Goal: Transaction & Acquisition: Book appointment/travel/reservation

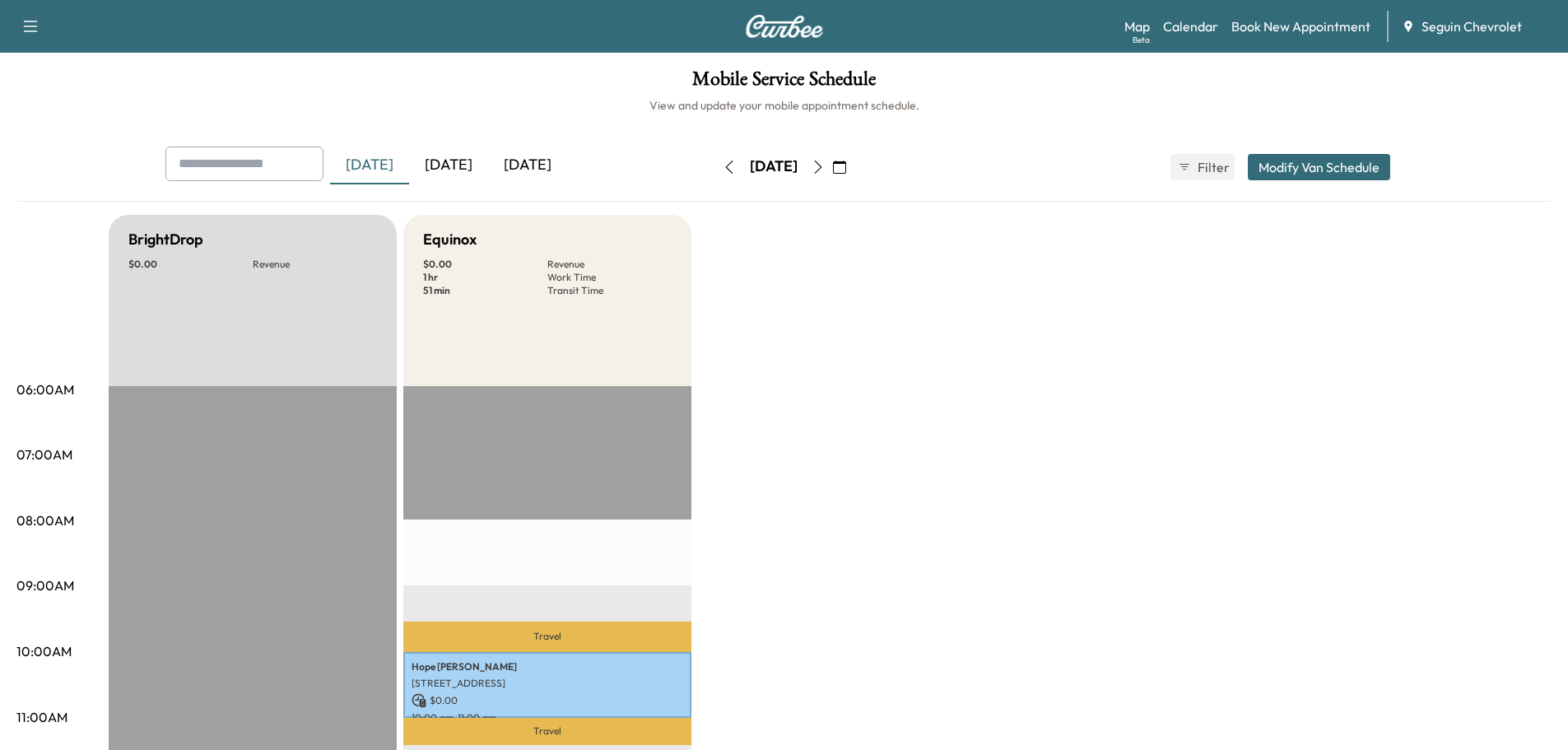
click at [846, 165] on icon "button" at bounding box center [839, 167] width 13 height 13
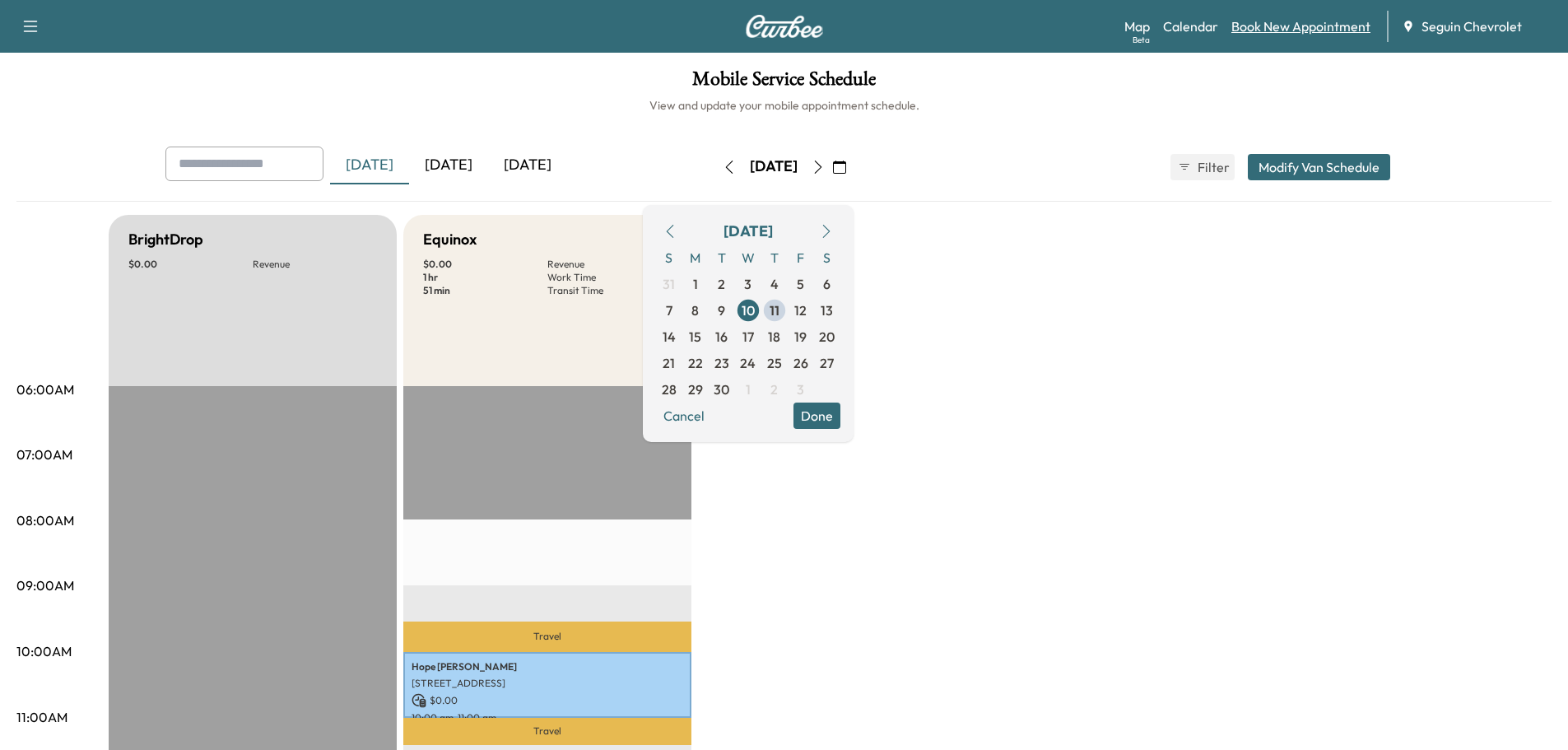
click at [1279, 25] on link "Book New Appointment" at bounding box center [1300, 26] width 139 height 20
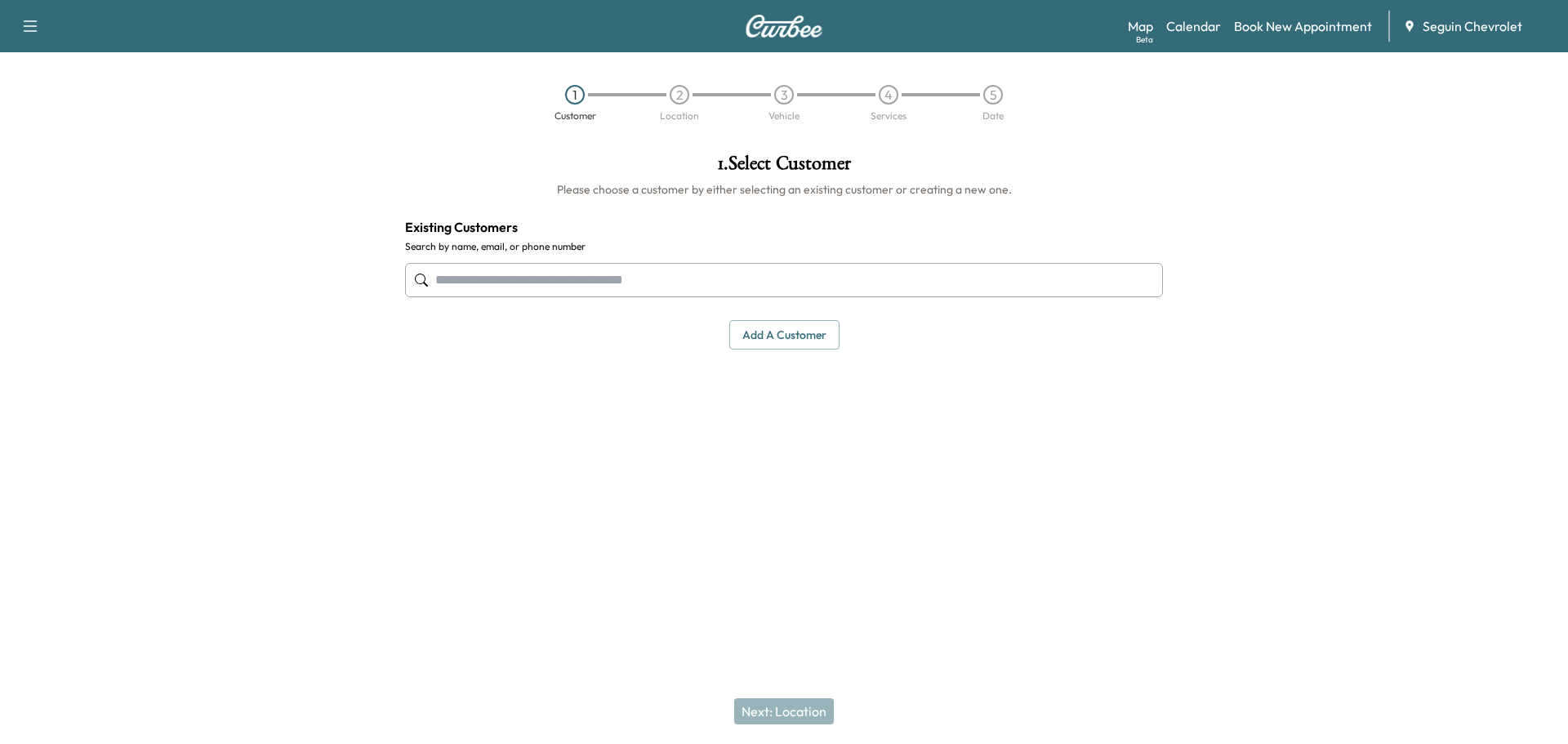
click at [506, 283] on input "text" at bounding box center [784, 279] width 757 height 34
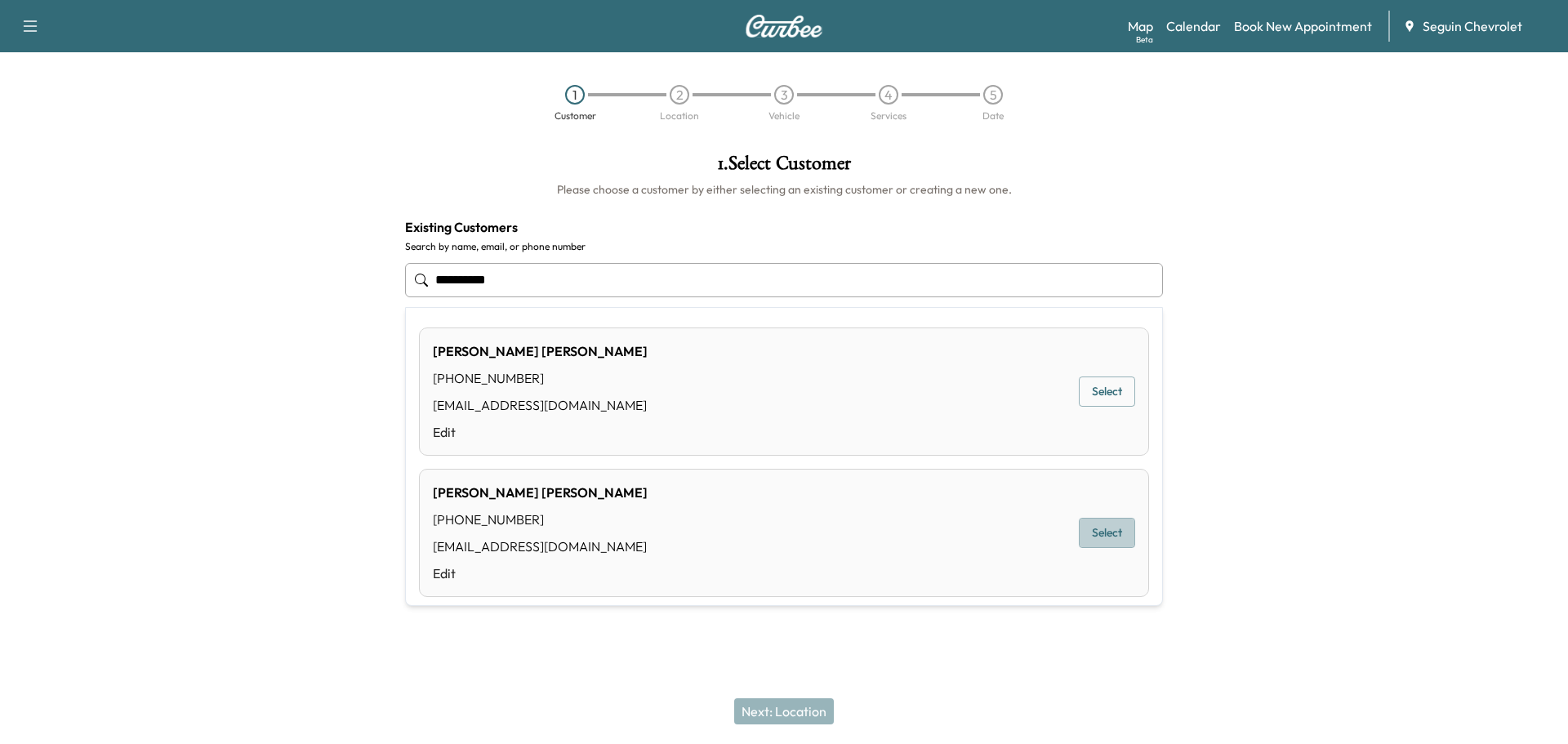
click at [1097, 532] on button "Select" at bounding box center [1106, 532] width 56 height 30
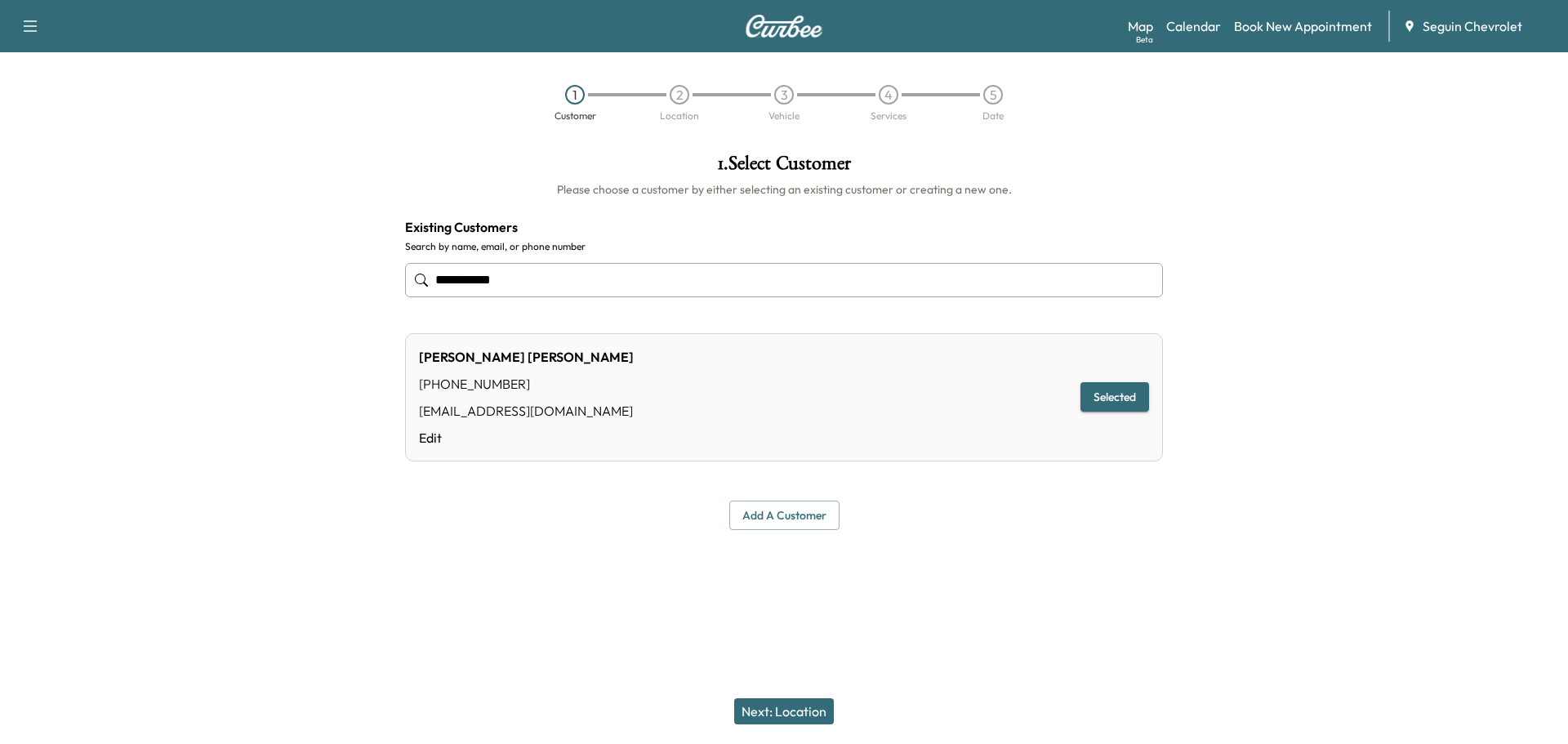
type input "**********"
click at [805, 708] on button "Next: Location" at bounding box center [784, 711] width 99 height 26
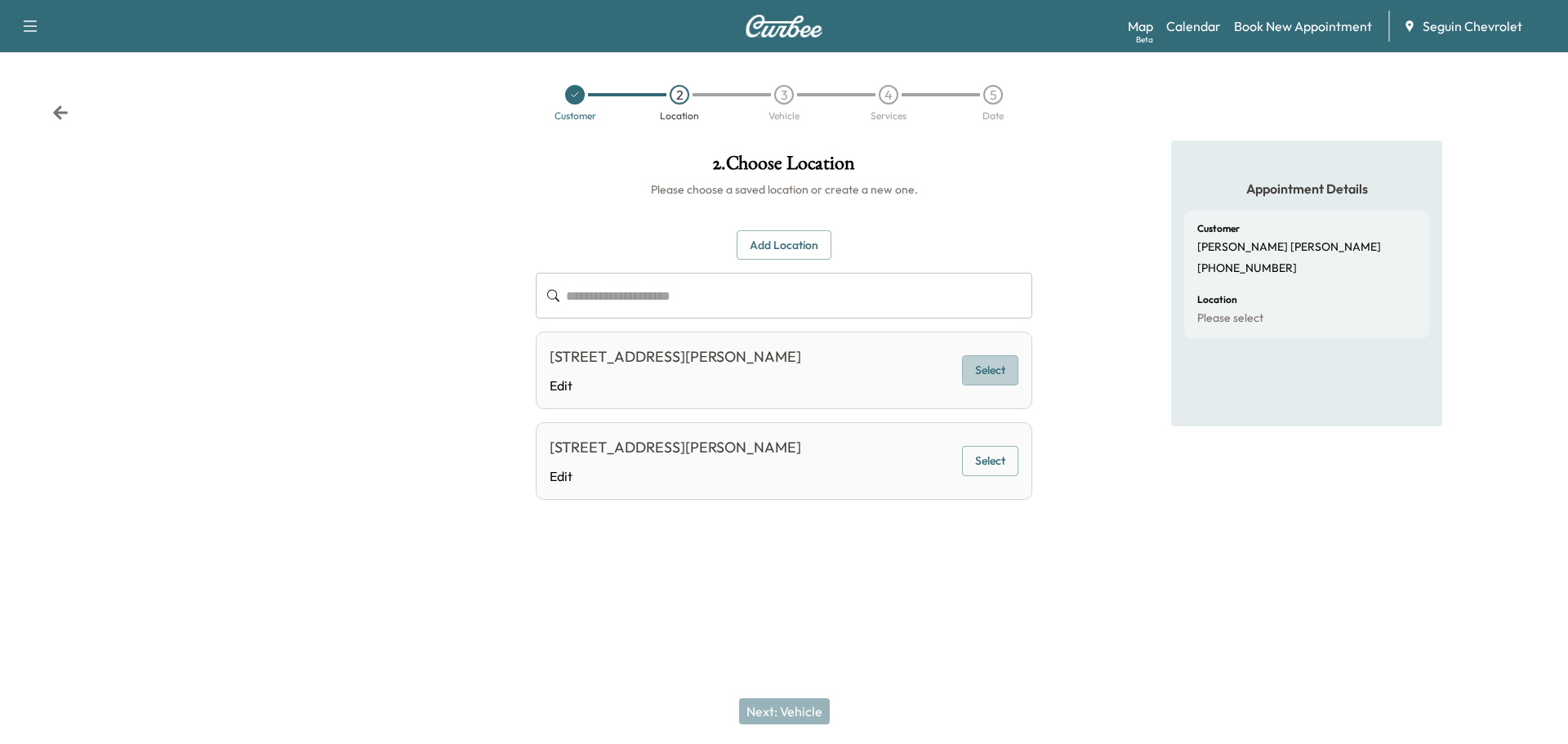
click at [972, 370] on button "Select" at bounding box center [990, 370] width 56 height 30
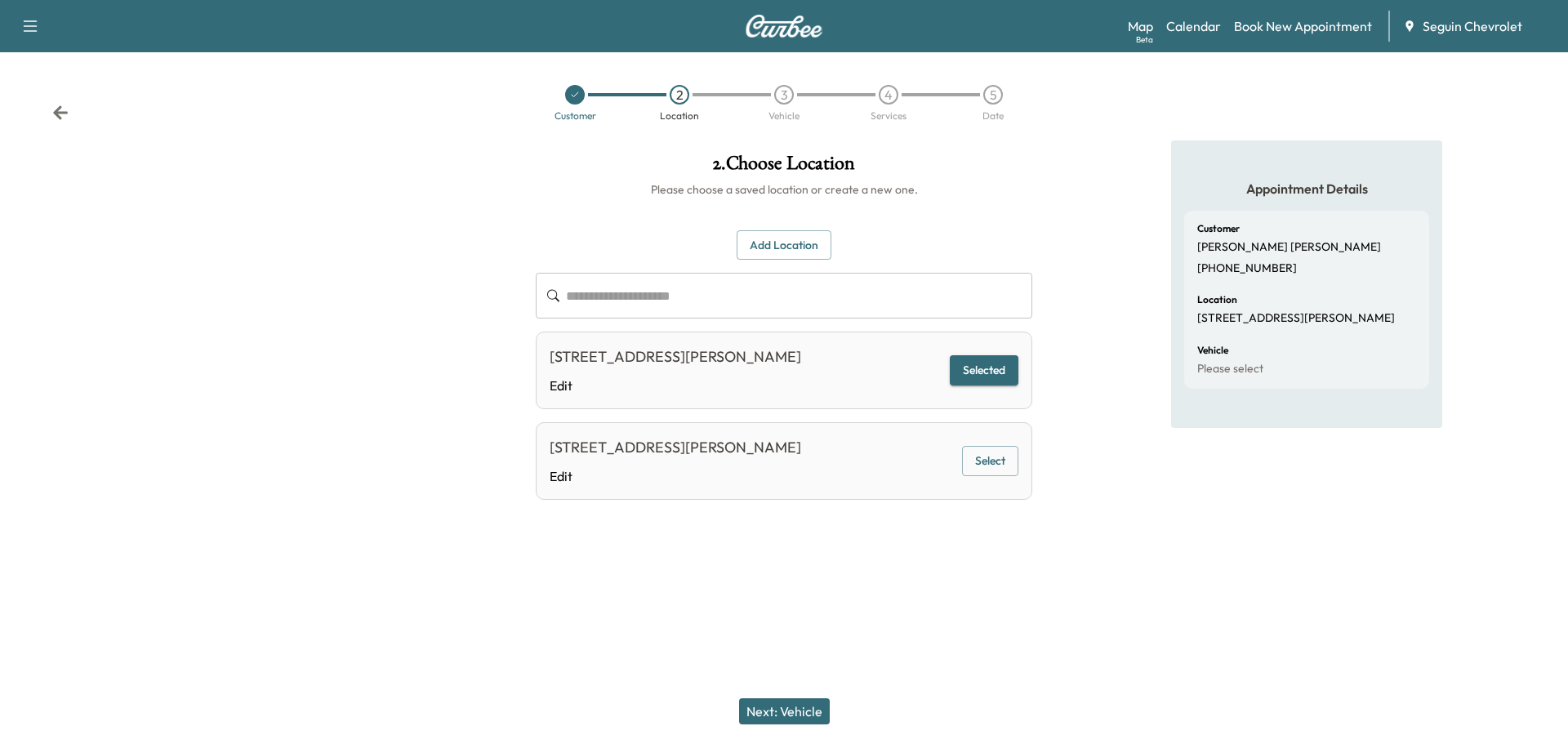
click at [807, 719] on button "Next: Vehicle" at bounding box center [784, 711] width 90 height 26
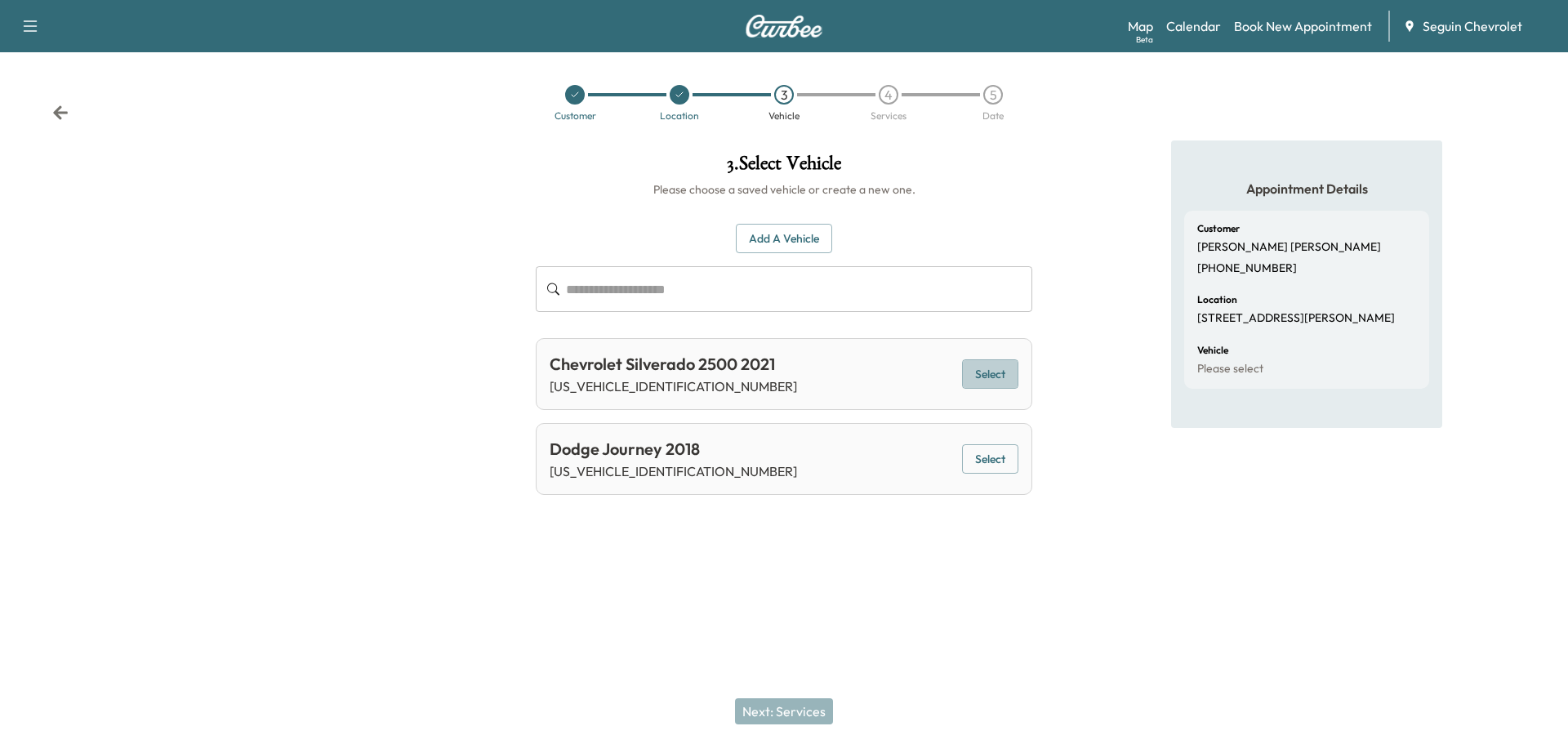
click at [982, 363] on button "Select" at bounding box center [990, 374] width 56 height 30
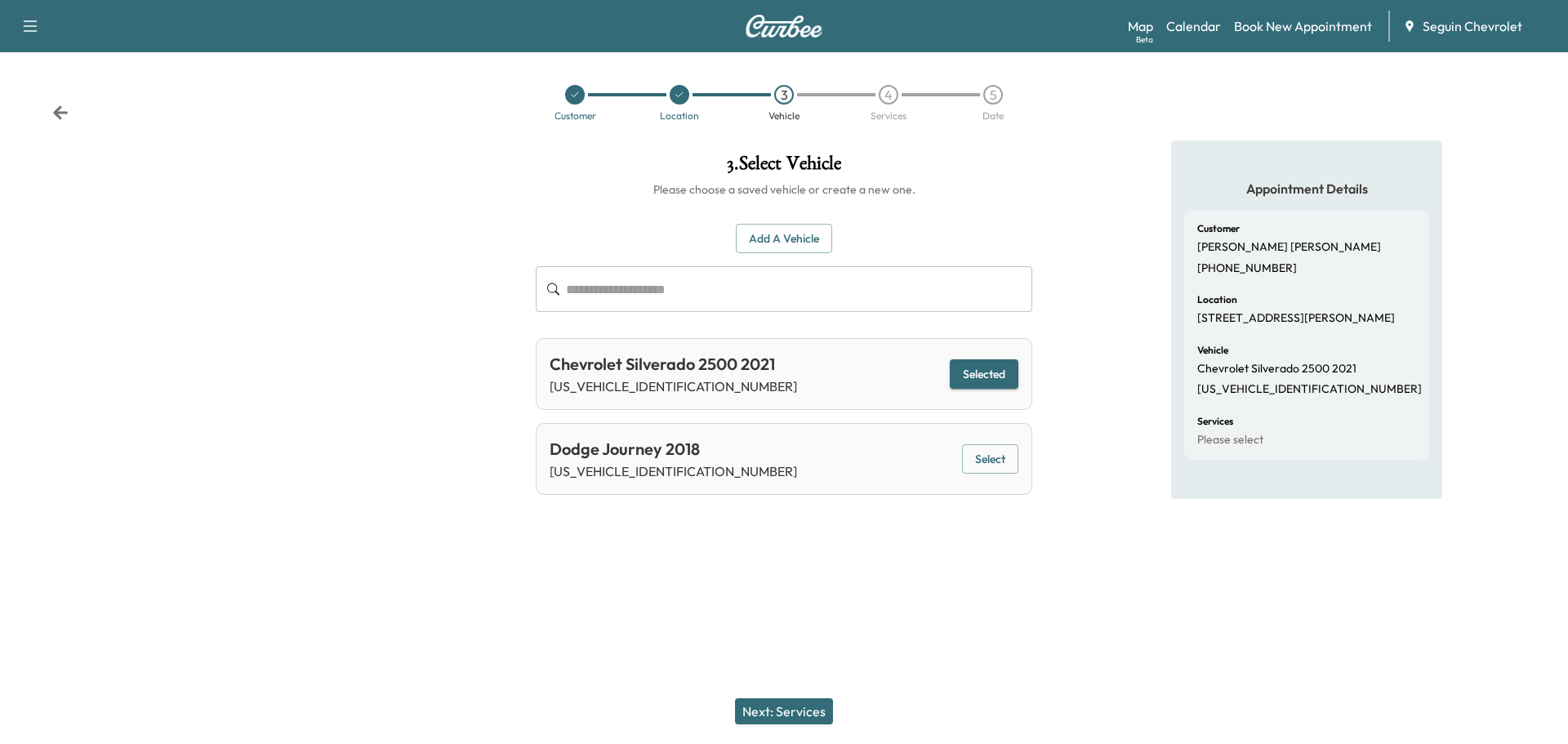
click at [784, 705] on button "Next: Services" at bounding box center [784, 711] width 98 height 26
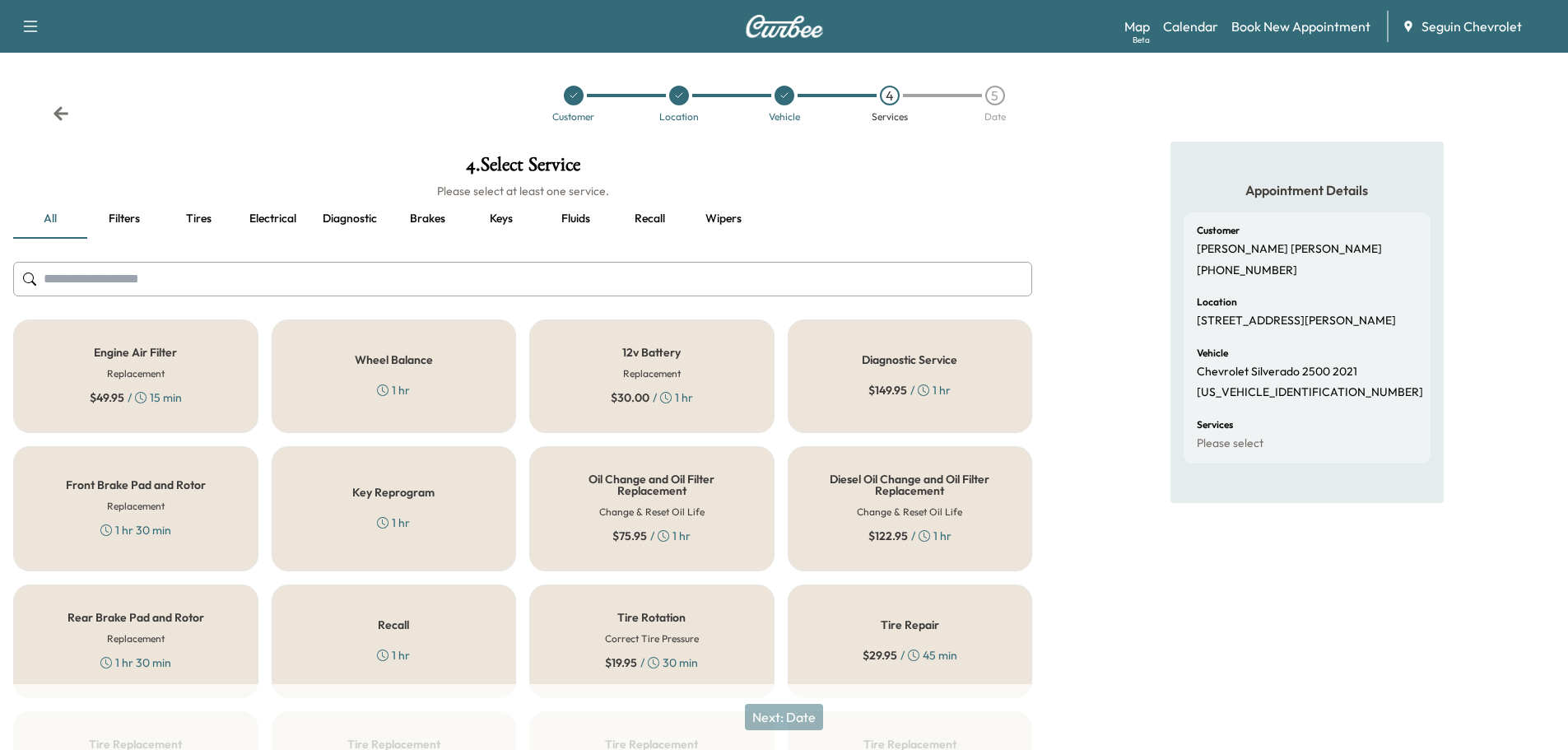
click at [490, 655] on div "Recall 1 hr" at bounding box center [394, 641] width 245 height 114
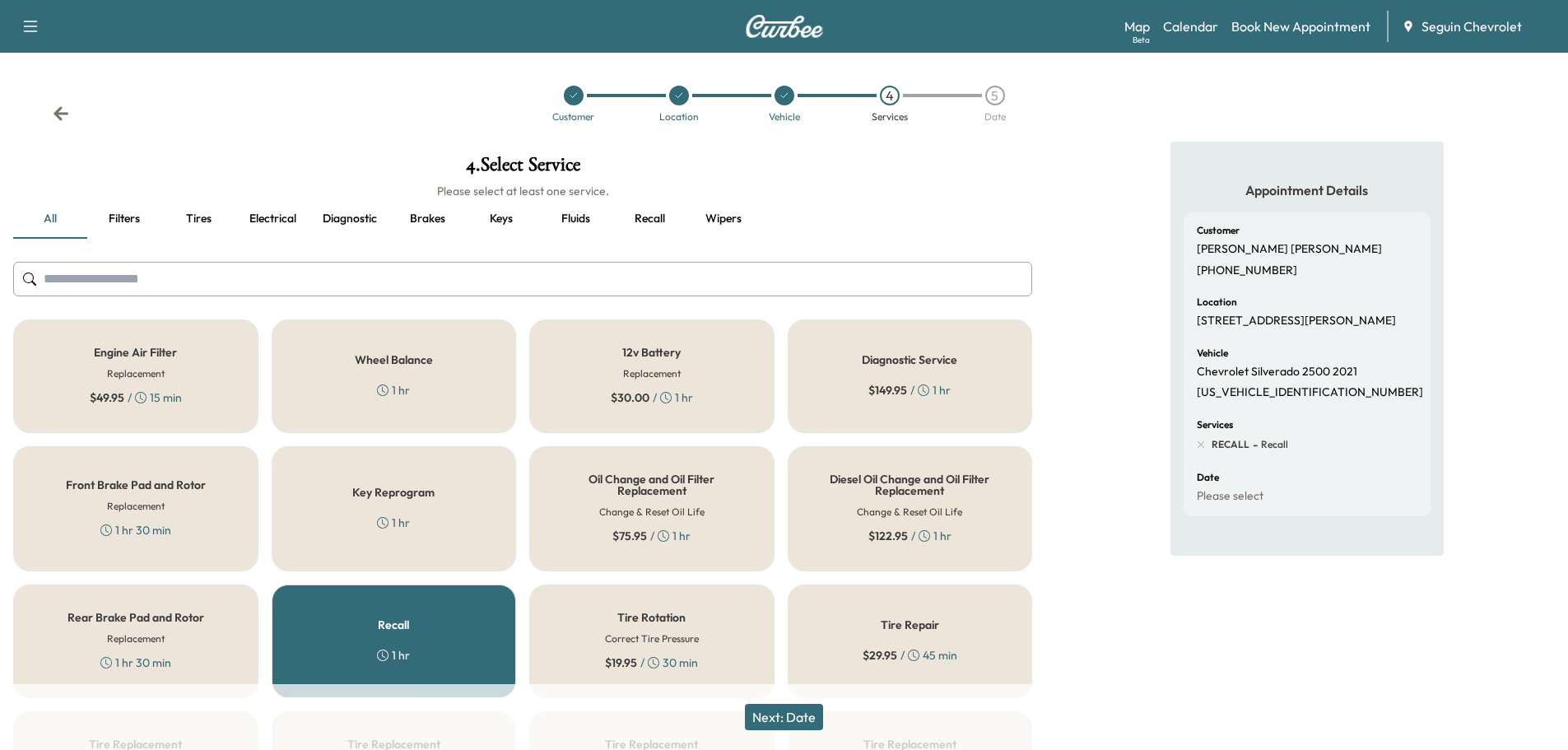
click at [795, 707] on button "Next: Date" at bounding box center [784, 717] width 78 height 26
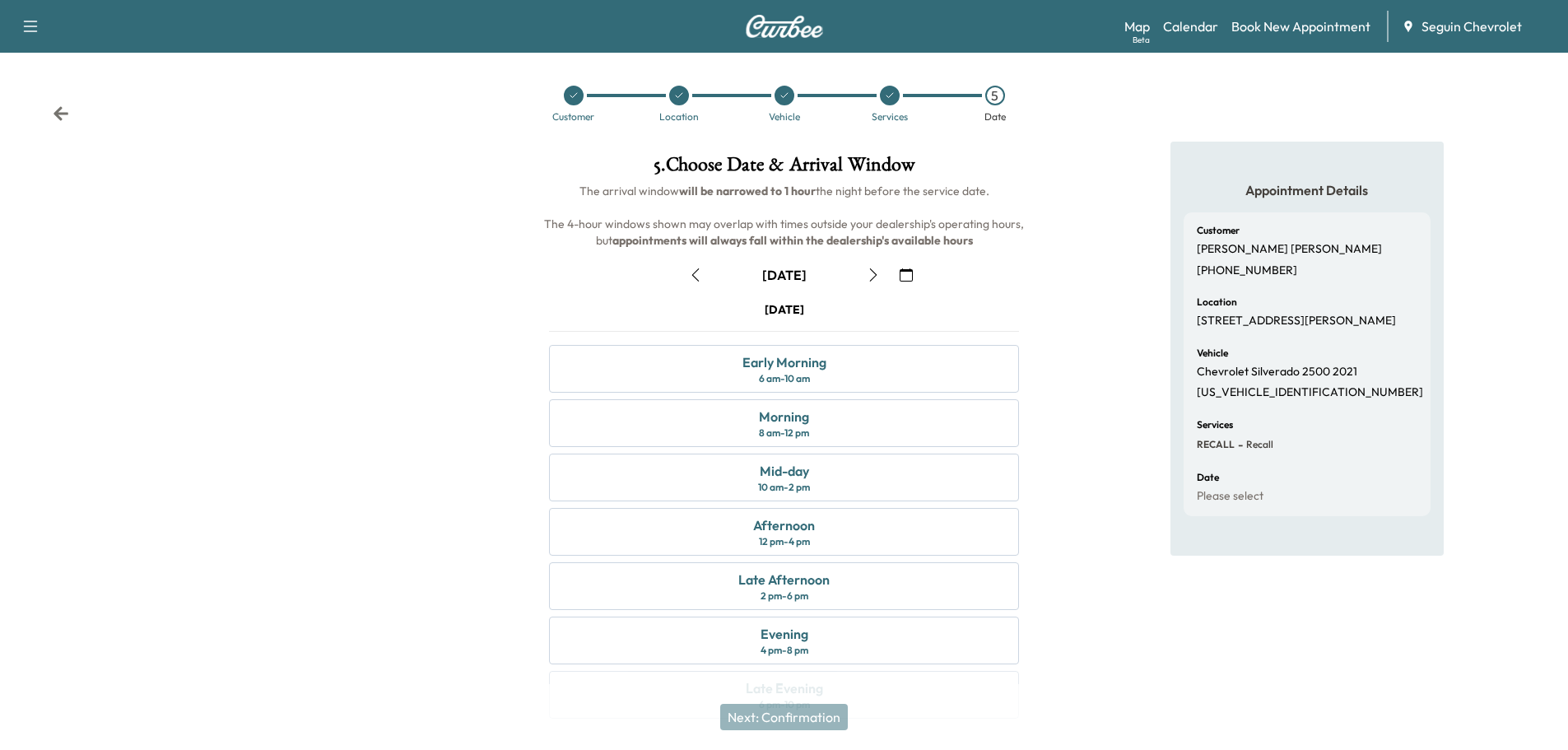
click at [903, 269] on icon "button" at bounding box center [906, 275] width 13 height 13
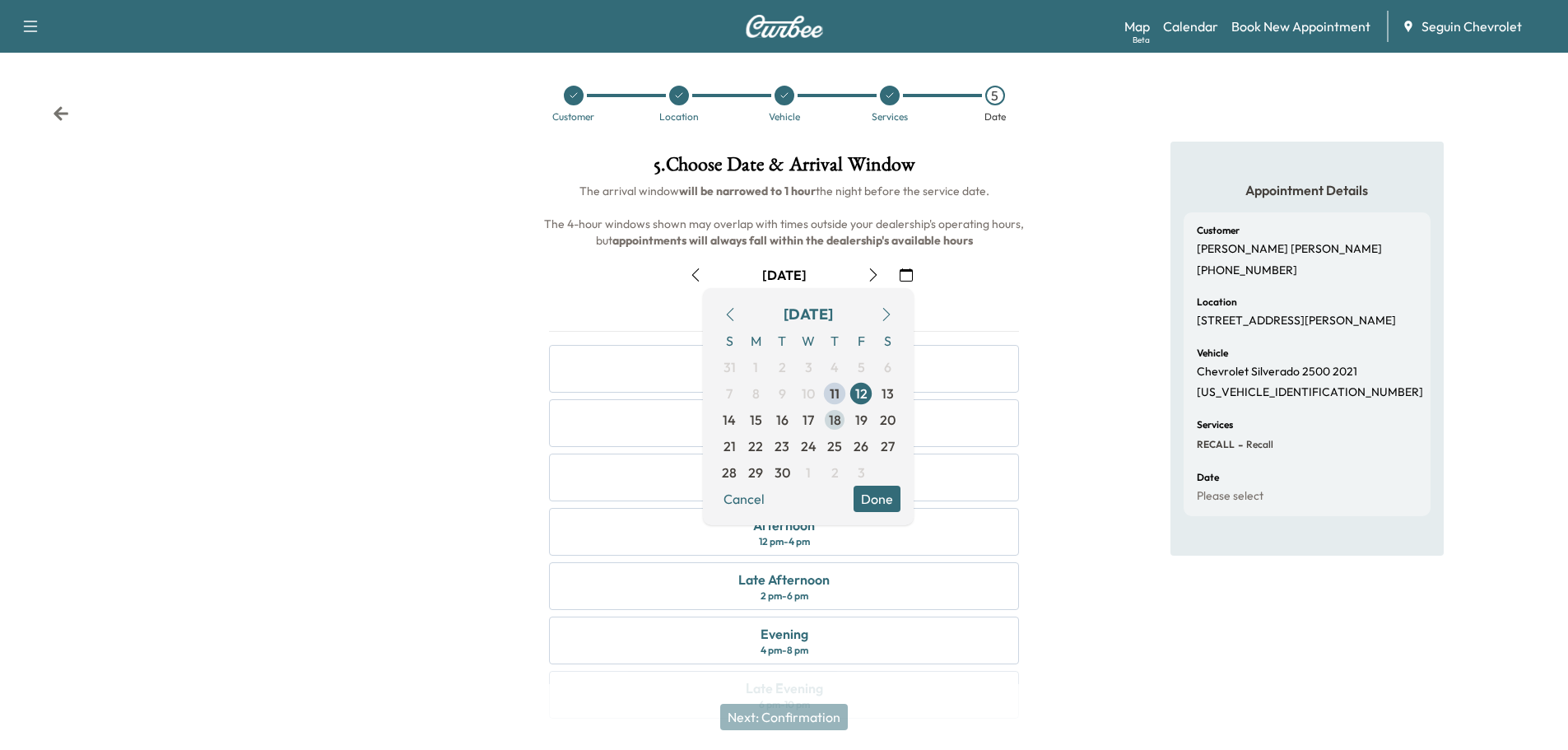
click at [830, 415] on span "18" at bounding box center [835, 420] width 13 height 20
click at [877, 486] on button "Done" at bounding box center [877, 499] width 47 height 26
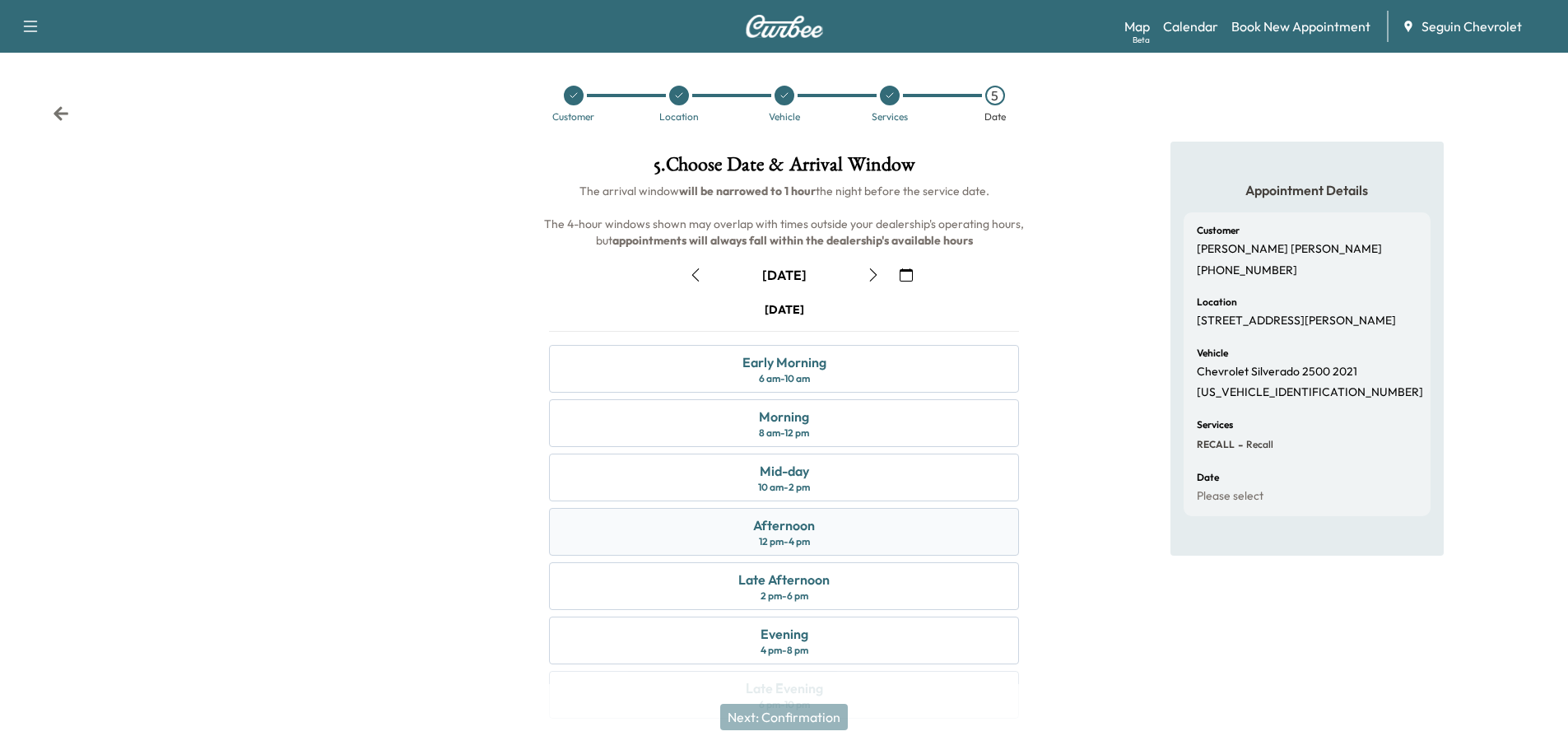
click at [799, 526] on div "Afternoon" at bounding box center [783, 525] width 62 height 20
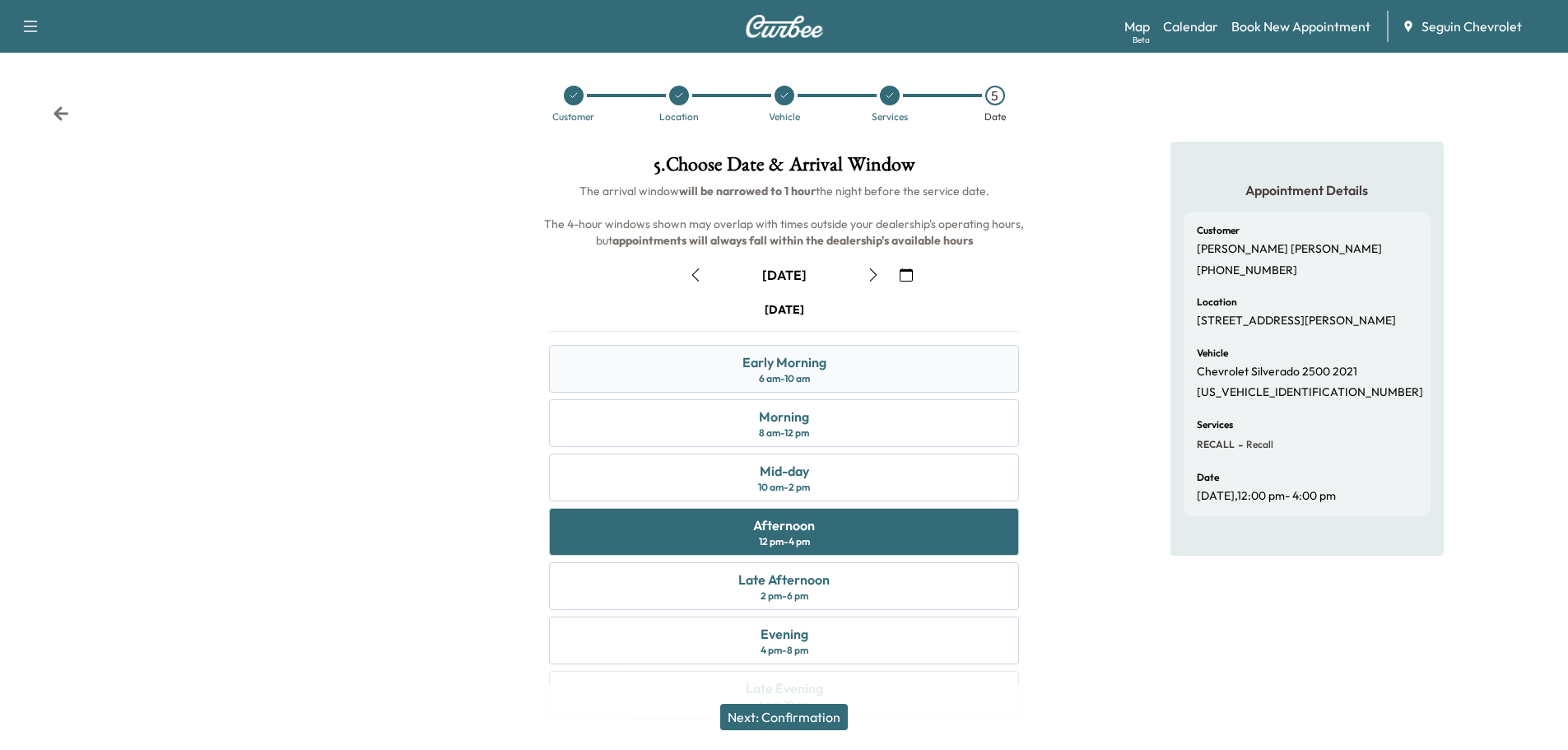
click at [834, 377] on div "Early Morning 6 am - 10 am" at bounding box center [784, 369] width 470 height 48
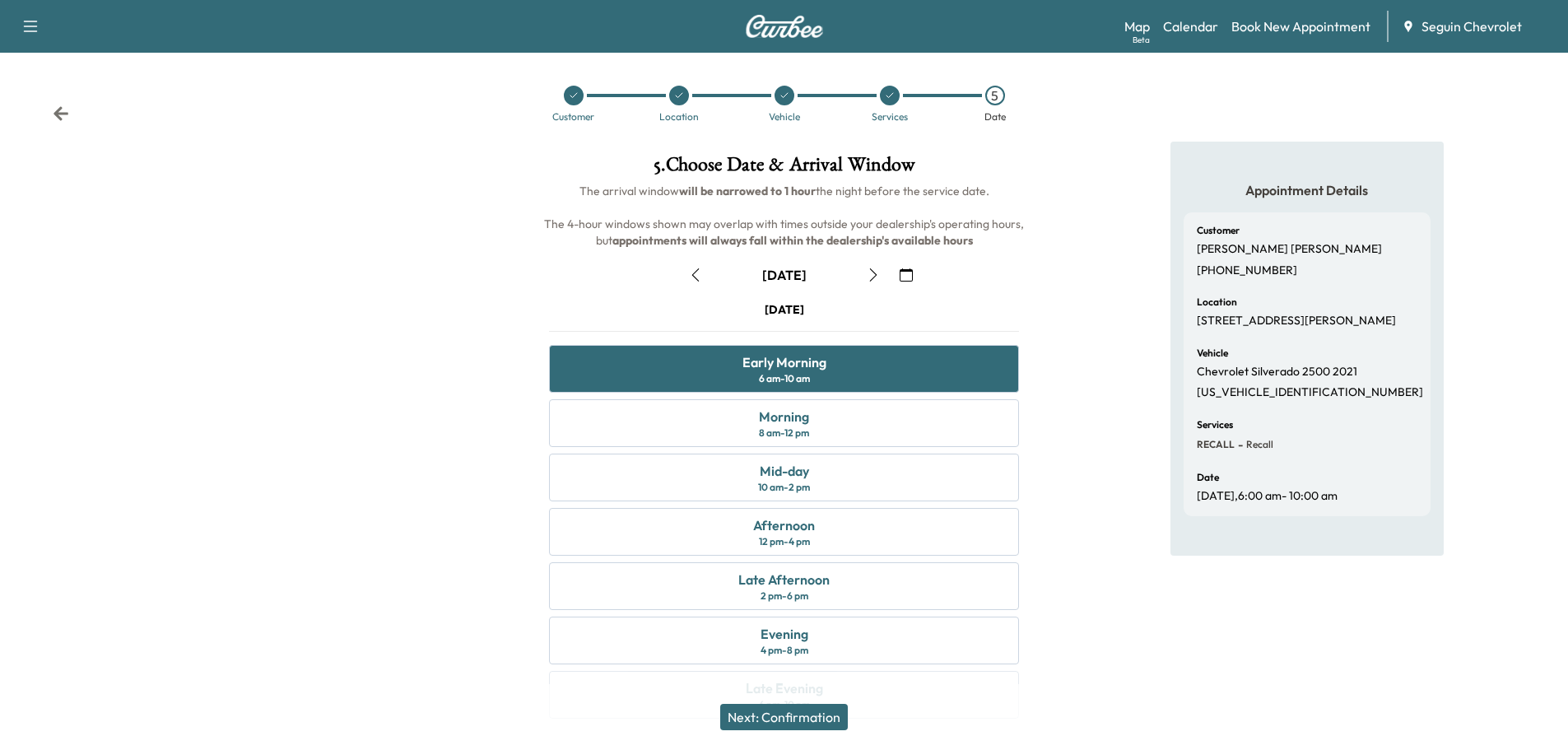
click at [813, 711] on button "Next: Confirmation" at bounding box center [784, 717] width 127 height 26
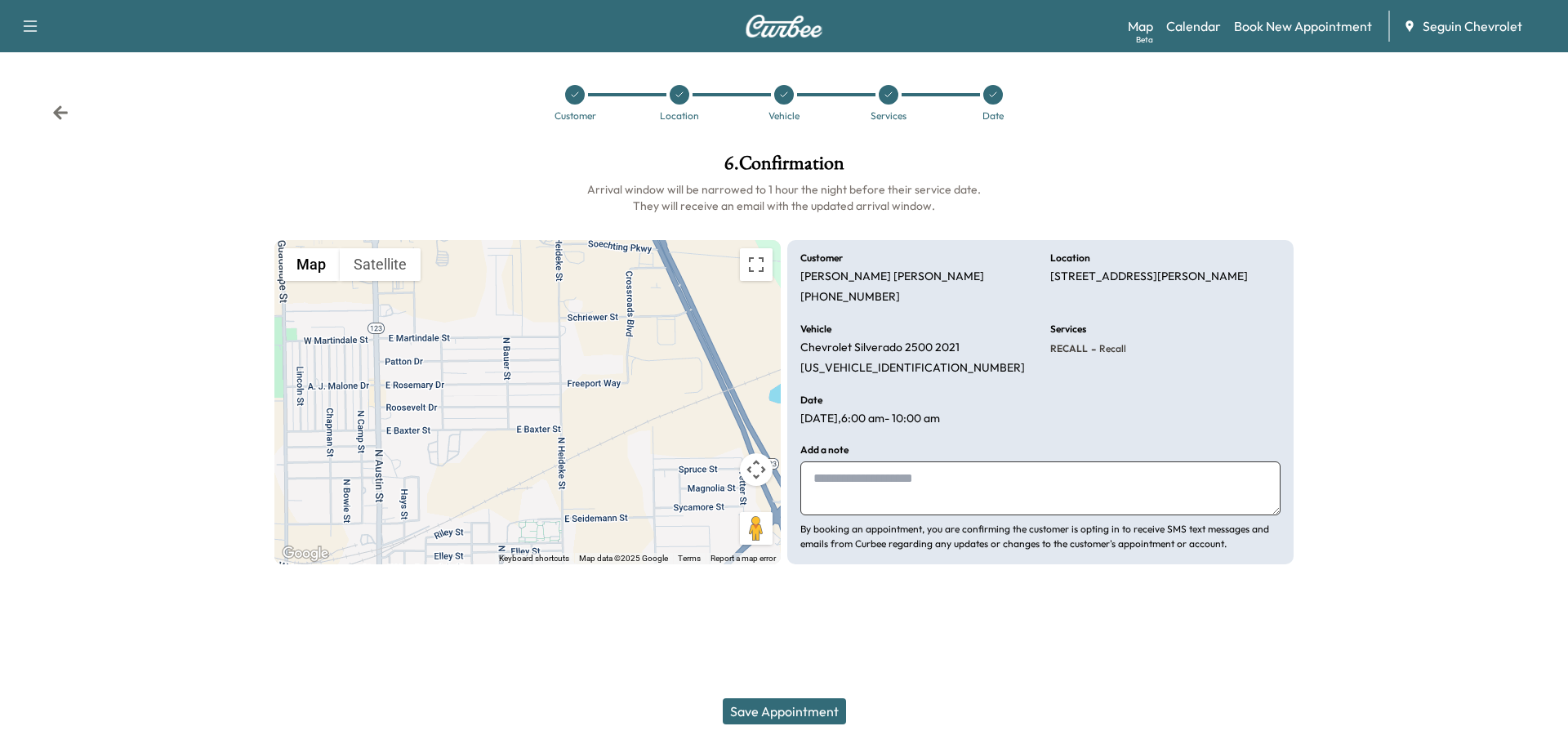
click at [880, 491] on textarea at bounding box center [1040, 488] width 480 height 53
type textarea "*"
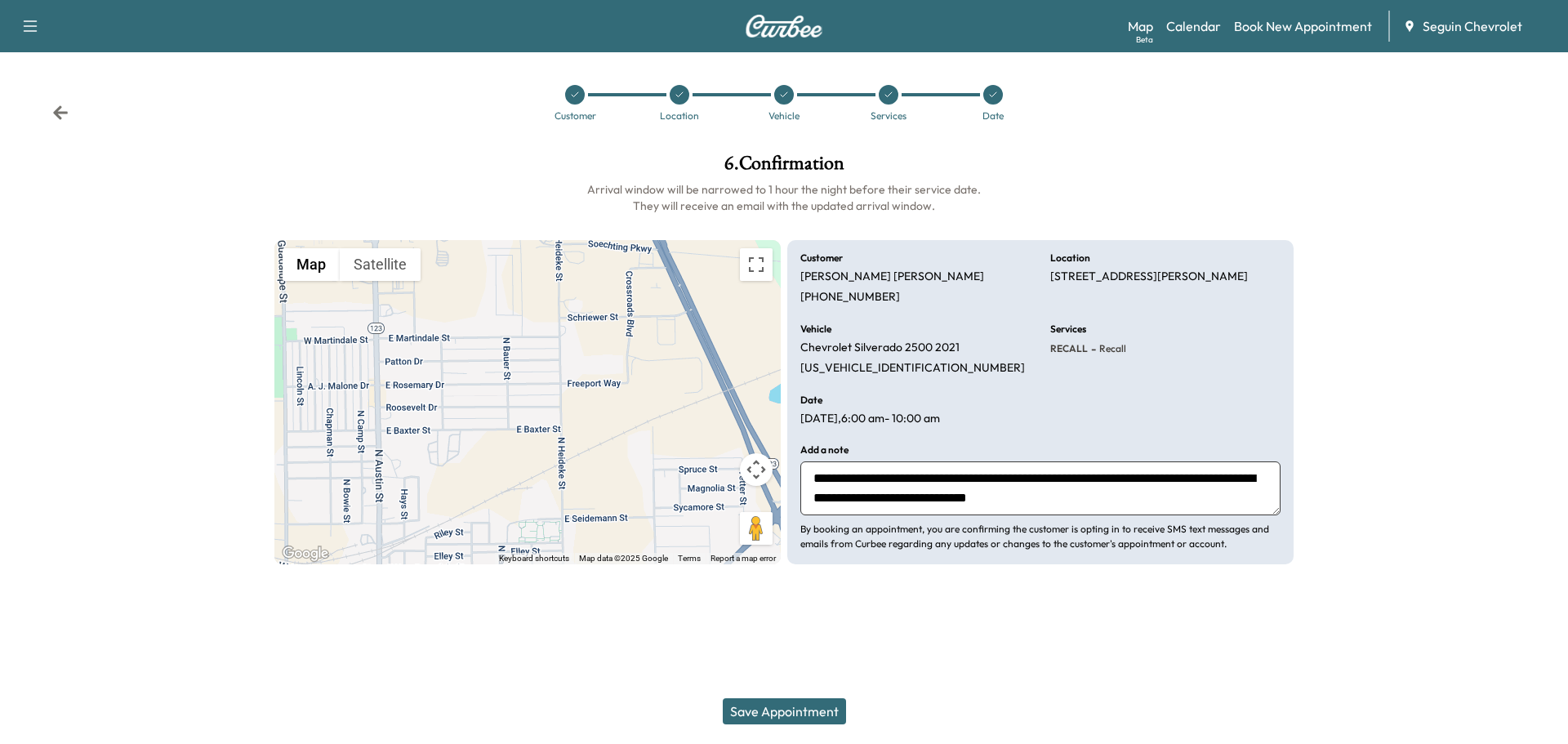
scroll to position [13, 0]
type textarea "**********"
click at [805, 712] on button "Save Appointment" at bounding box center [784, 711] width 123 height 26
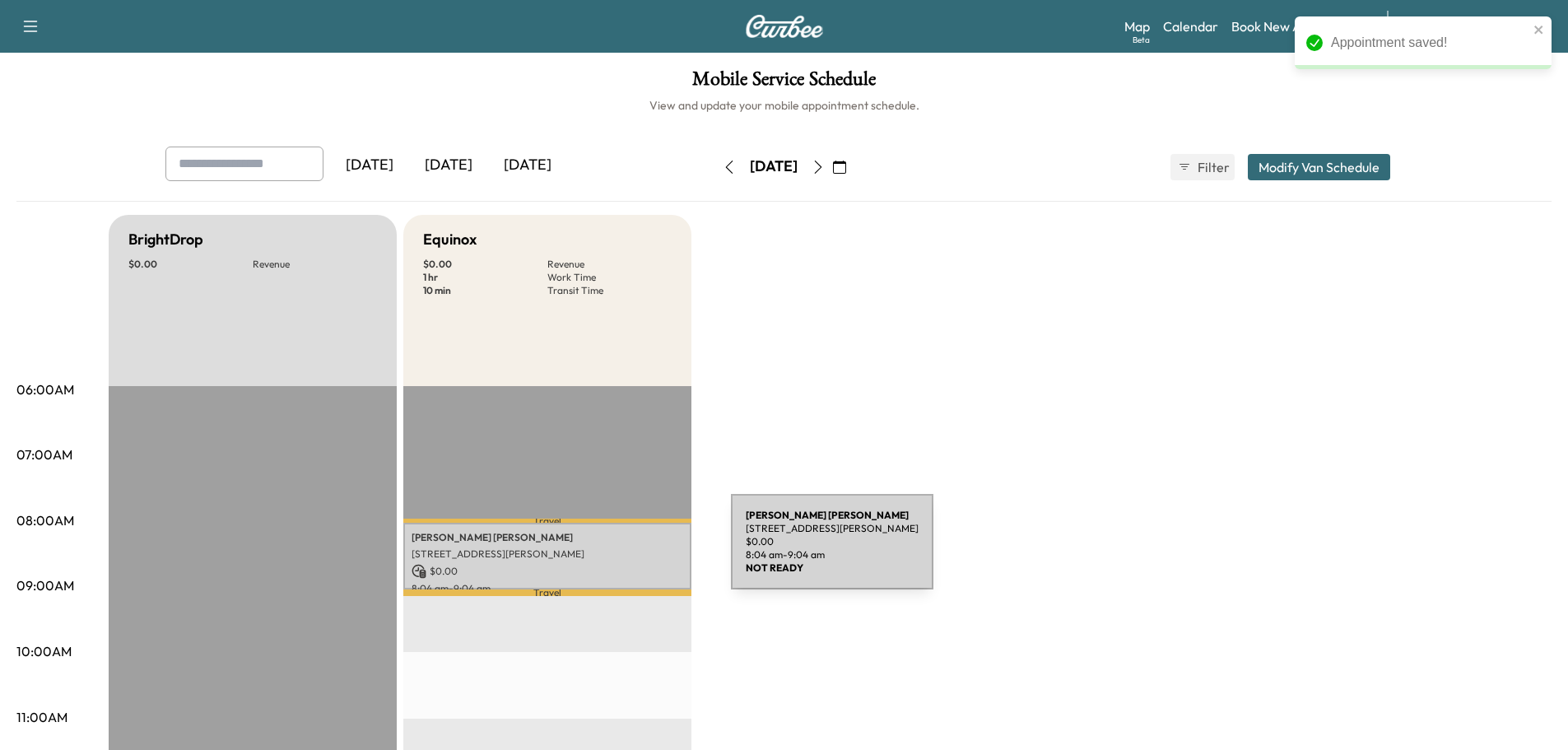
click at [608, 552] on p "[STREET_ADDRESS][PERSON_NAME]" at bounding box center [547, 554] width 271 height 13
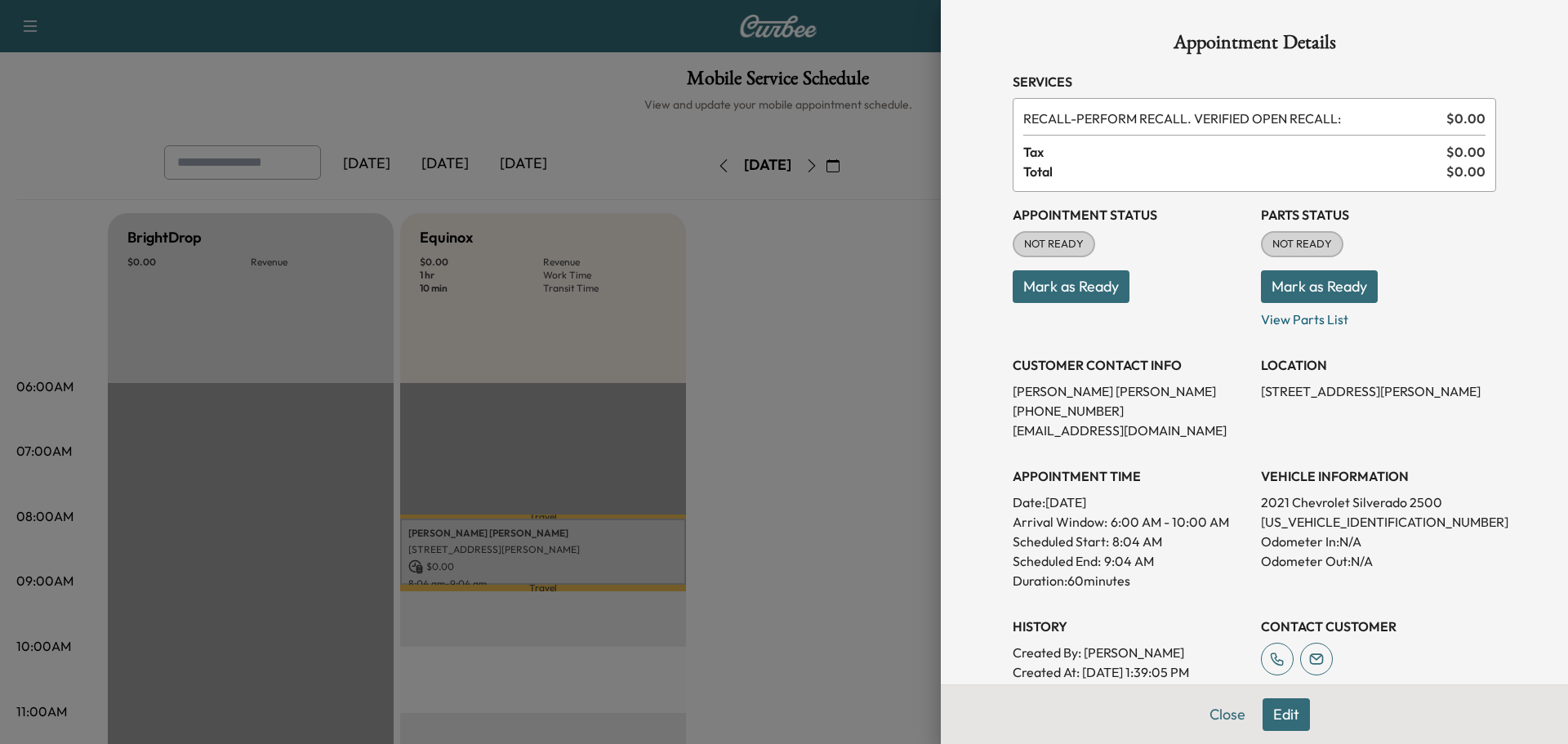
click at [764, 359] on div at bounding box center [784, 372] width 1568 height 744
